Goal: Navigation & Orientation: Find specific page/section

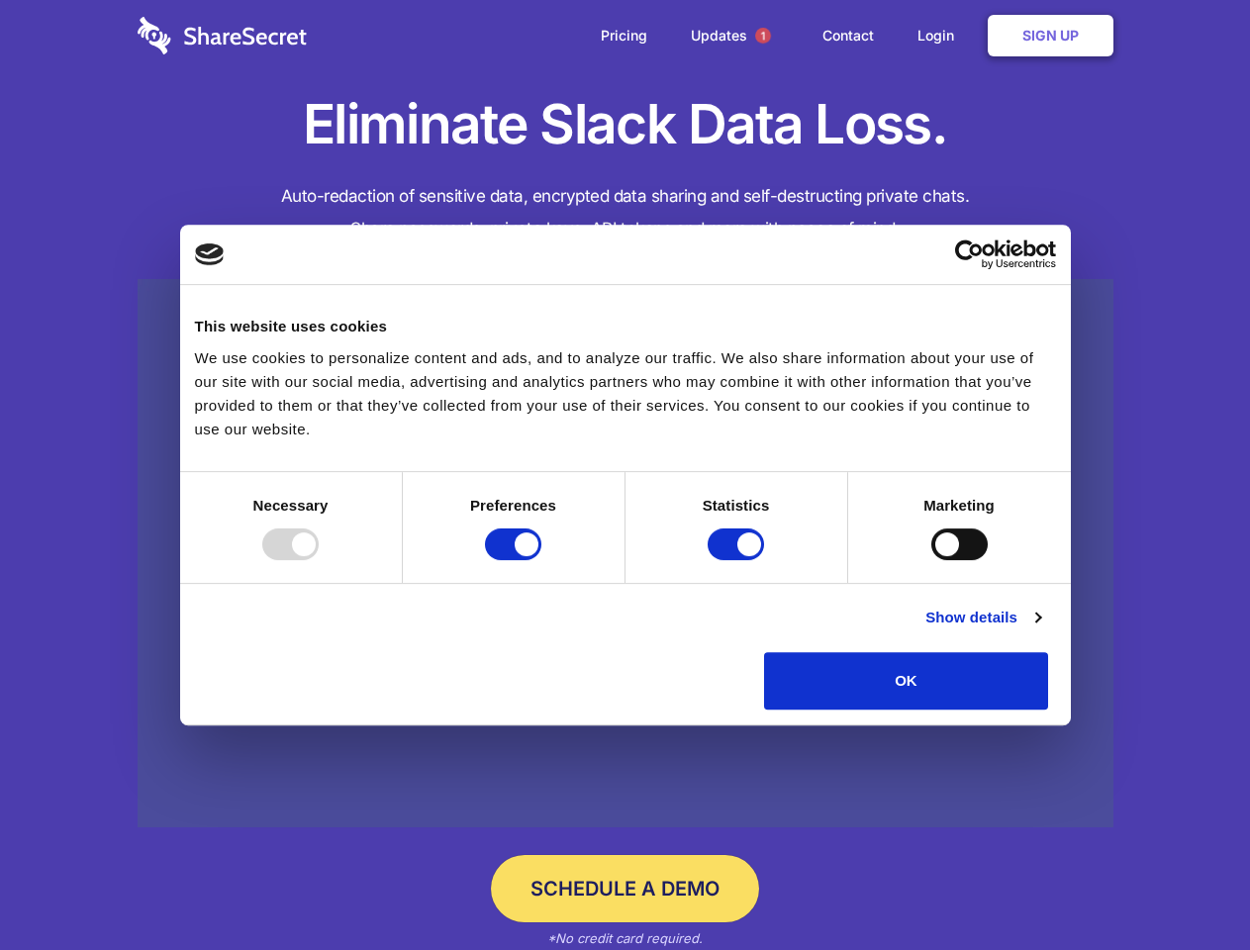
click at [319, 560] on div at bounding box center [290, 544] width 56 height 32
click at [541, 560] on input "Preferences" at bounding box center [513, 544] width 56 height 32
checkbox input "false"
click at [738, 560] on input "Statistics" at bounding box center [735, 544] width 56 height 32
checkbox input "false"
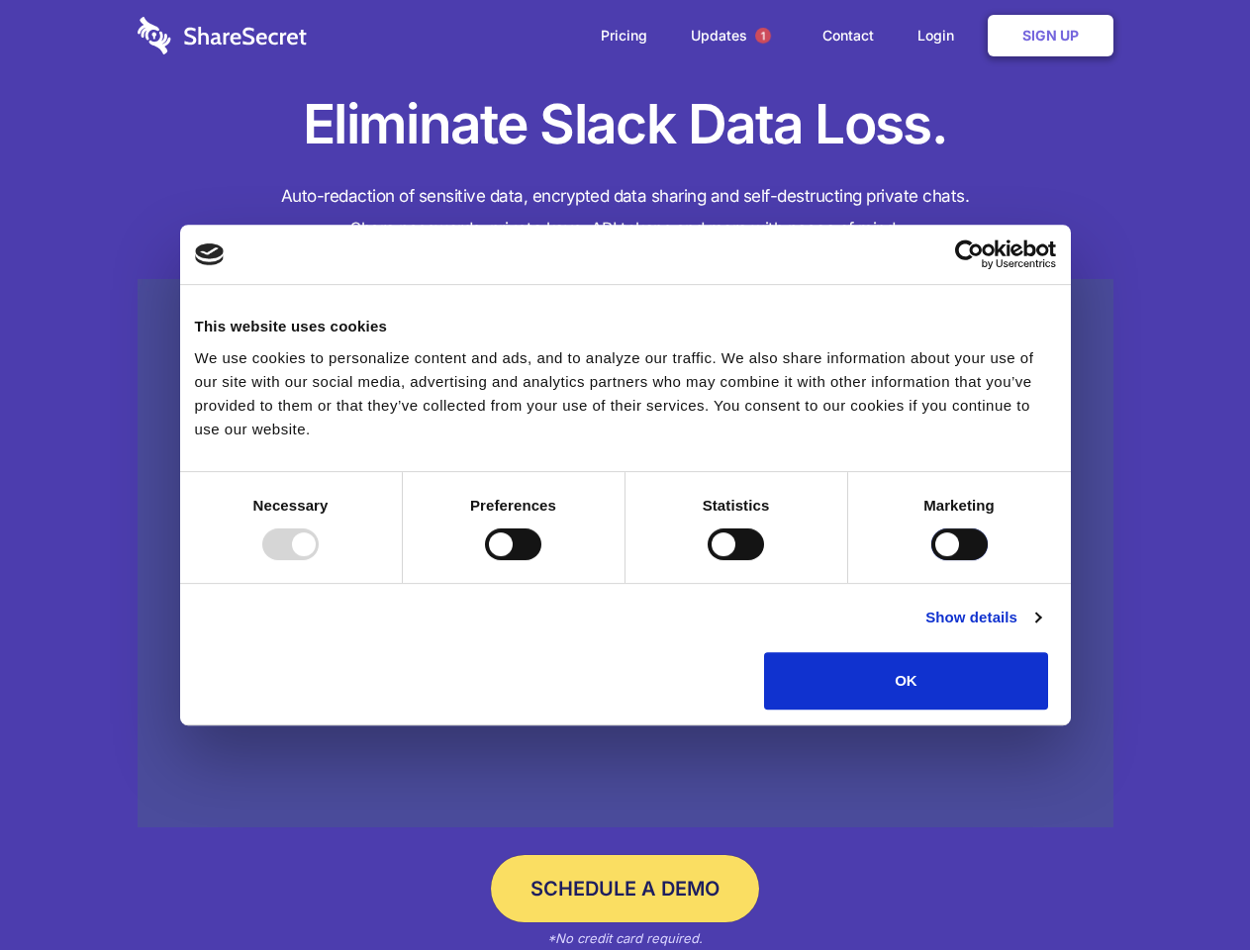
click at [931, 560] on input "Marketing" at bounding box center [959, 544] width 56 height 32
checkbox input "true"
click at [1040, 629] on link "Show details" at bounding box center [982, 617] width 115 height 24
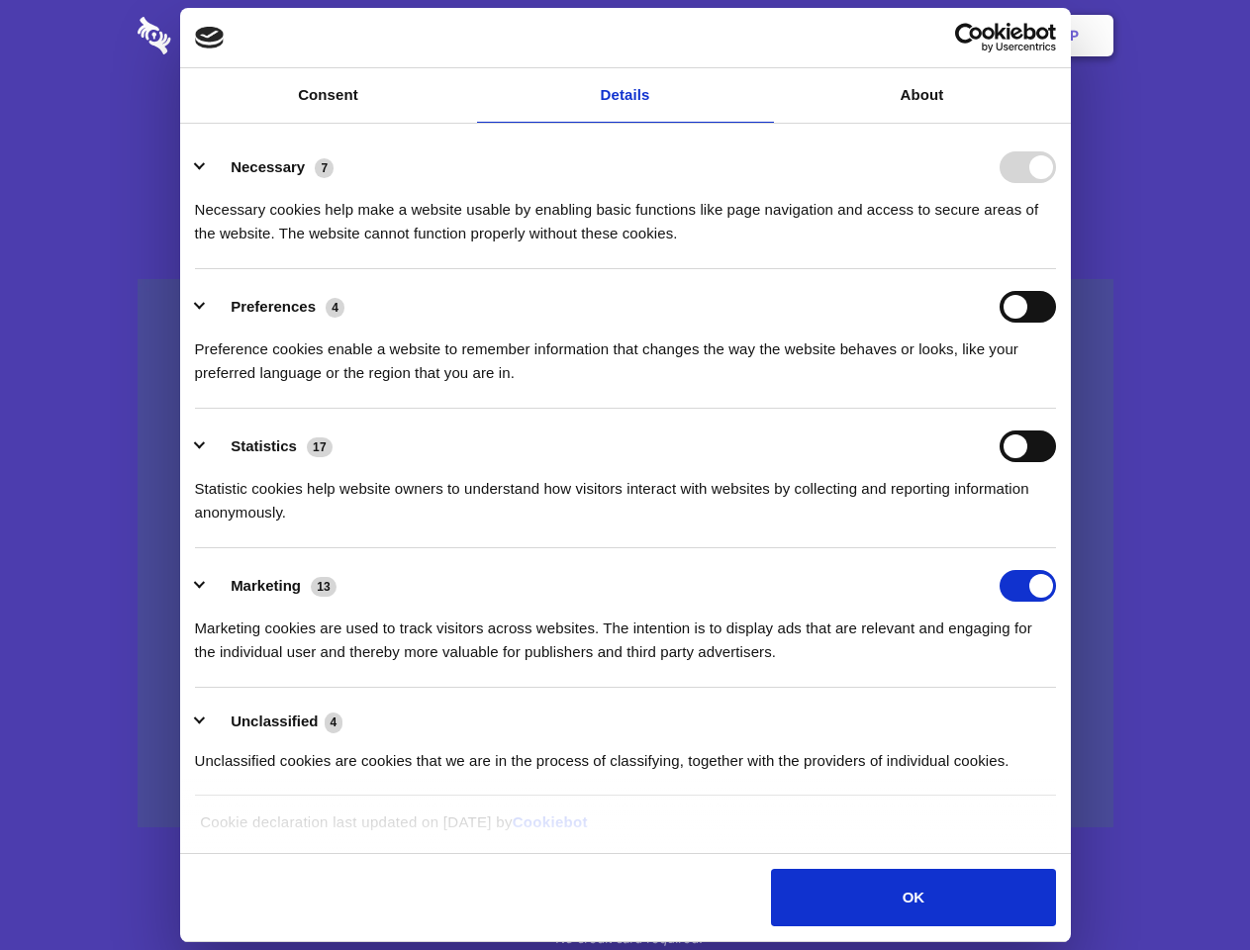
click at [1056, 385] on div "Preference cookies enable a website to remember information that changes the wa…" at bounding box center [625, 354] width 861 height 62
click at [762, 36] on span "1" at bounding box center [763, 36] width 16 height 16
